Goal: Task Accomplishment & Management: Manage account settings

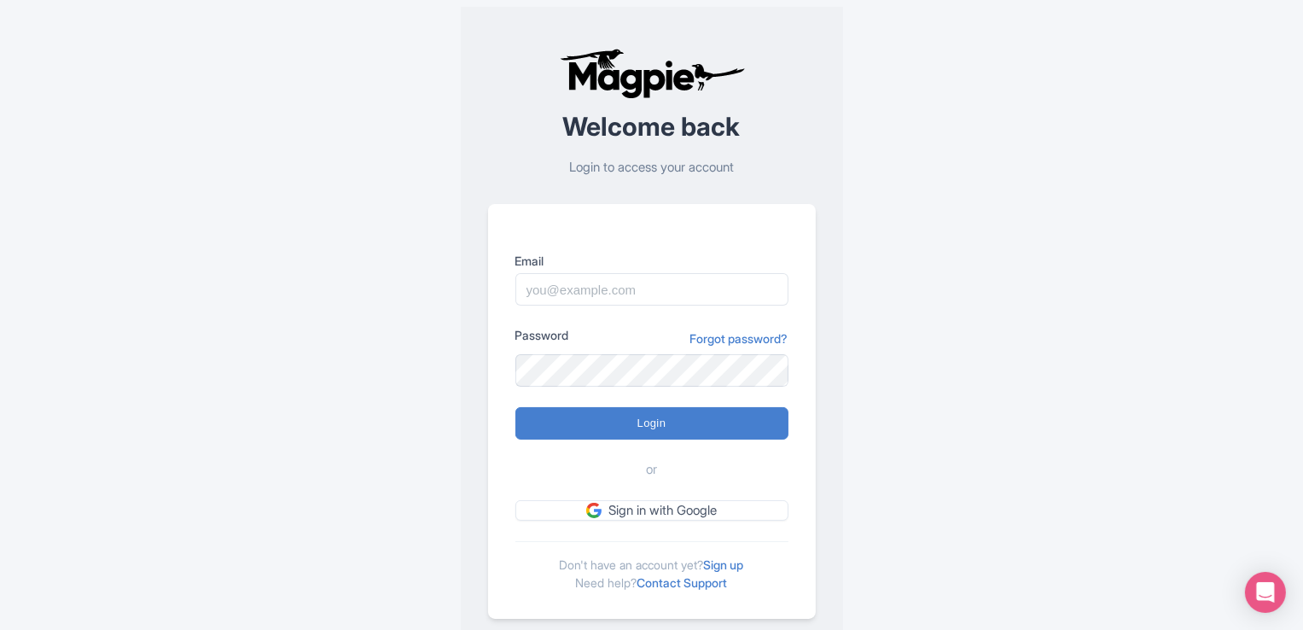
click at [1013, 329] on div "Welcome back Login to access your account Email Password Forgot password? Login…" at bounding box center [652, 333] width 1093 height 667
click at [609, 296] on input "Email" at bounding box center [652, 289] width 273 height 32
paste input "[EMAIL_ADDRESS][DOMAIN_NAME]:chinmaya@12345"
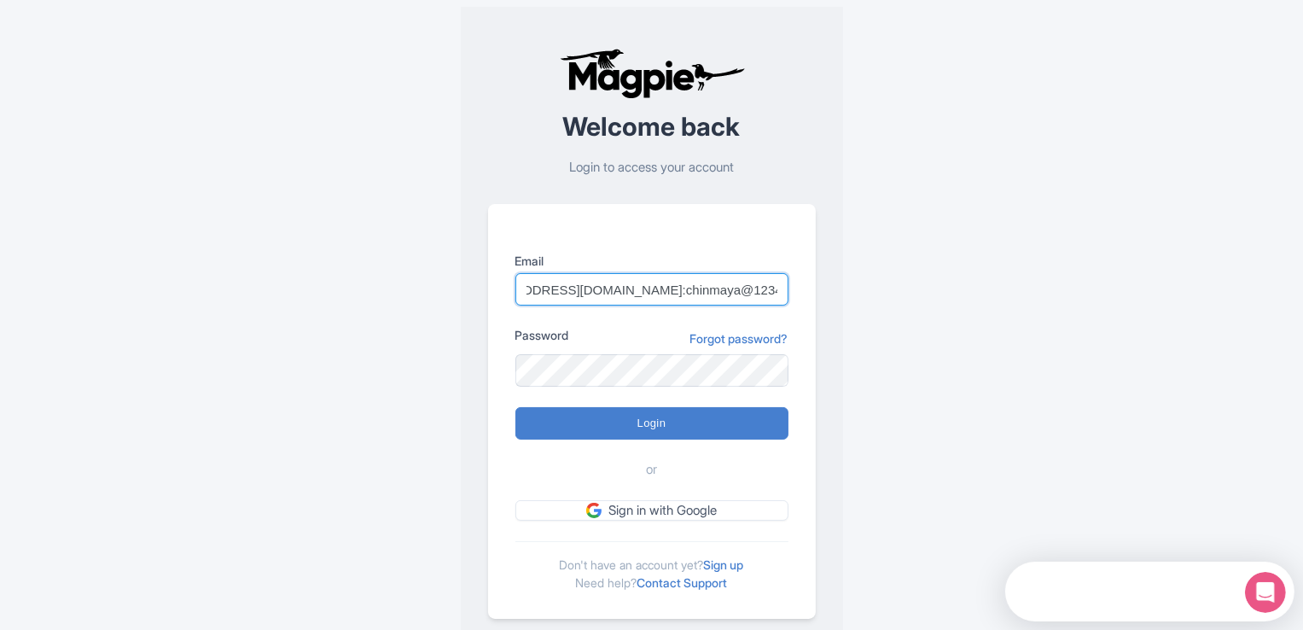
drag, startPoint x: 675, startPoint y: 291, endPoint x: 923, endPoint y: 289, distance: 247.6
click at [922, 290] on div "Welcome back Login to access your account Email [EMAIL_ADDRESS][DOMAIN_NAME]:ch…" at bounding box center [652, 333] width 1093 height 667
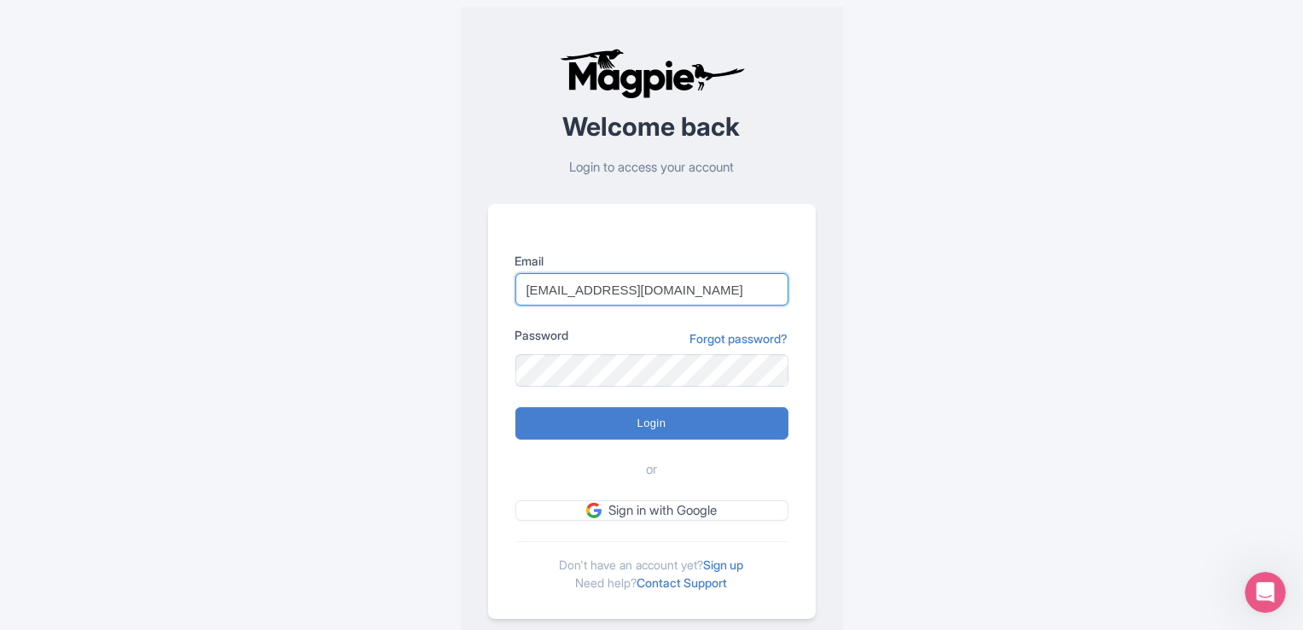
type input "[EMAIL_ADDRESS][DOMAIN_NAME]"
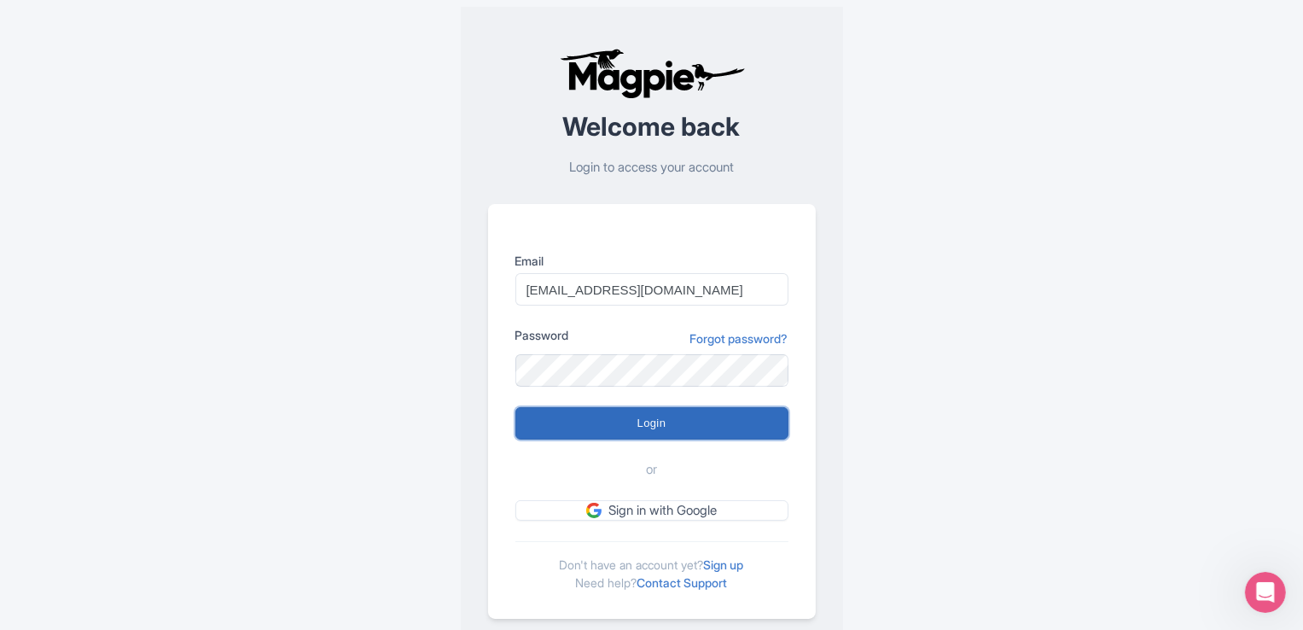
click at [709, 434] on input "Login" at bounding box center [652, 423] width 273 height 32
type input "Logging in..."
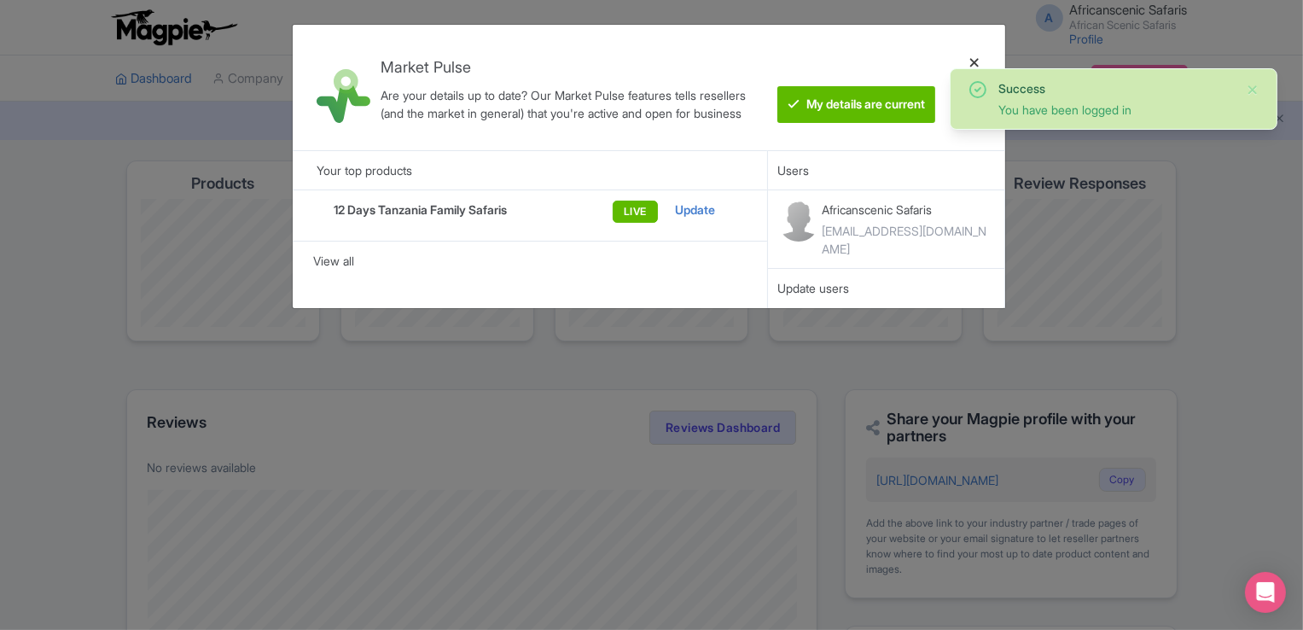
click at [976, 64] on div at bounding box center [974, 87] width 41 height 98
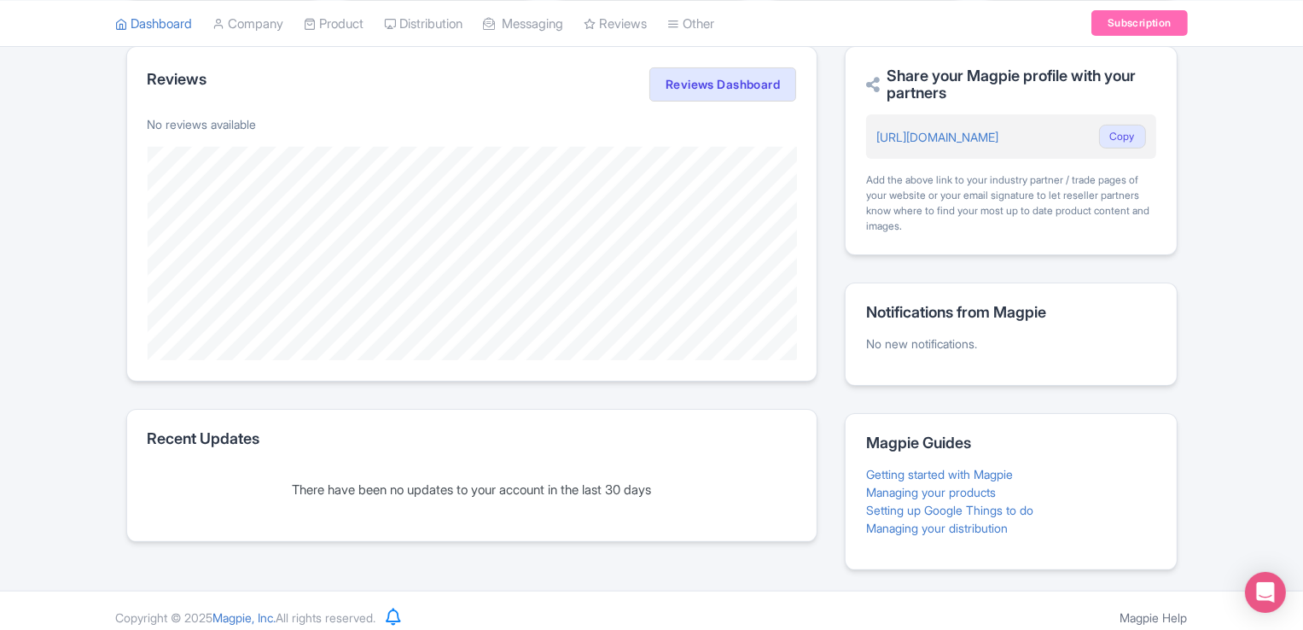
scroll to position [354, 0]
